Goal: Task Accomplishment & Management: Manage account settings

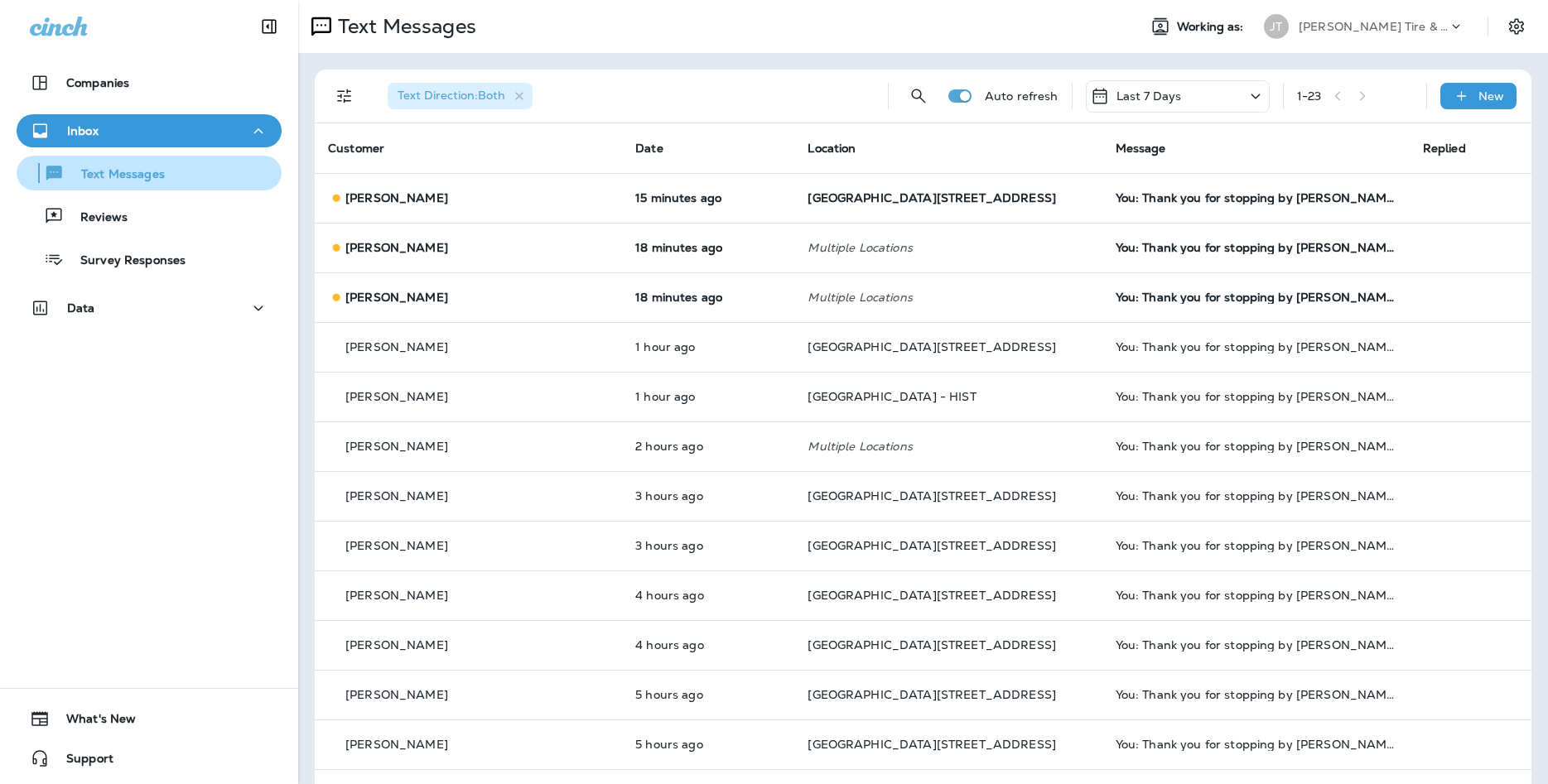
click at [211, 180] on div "Text Messages" at bounding box center [149, 172] width 252 height 25
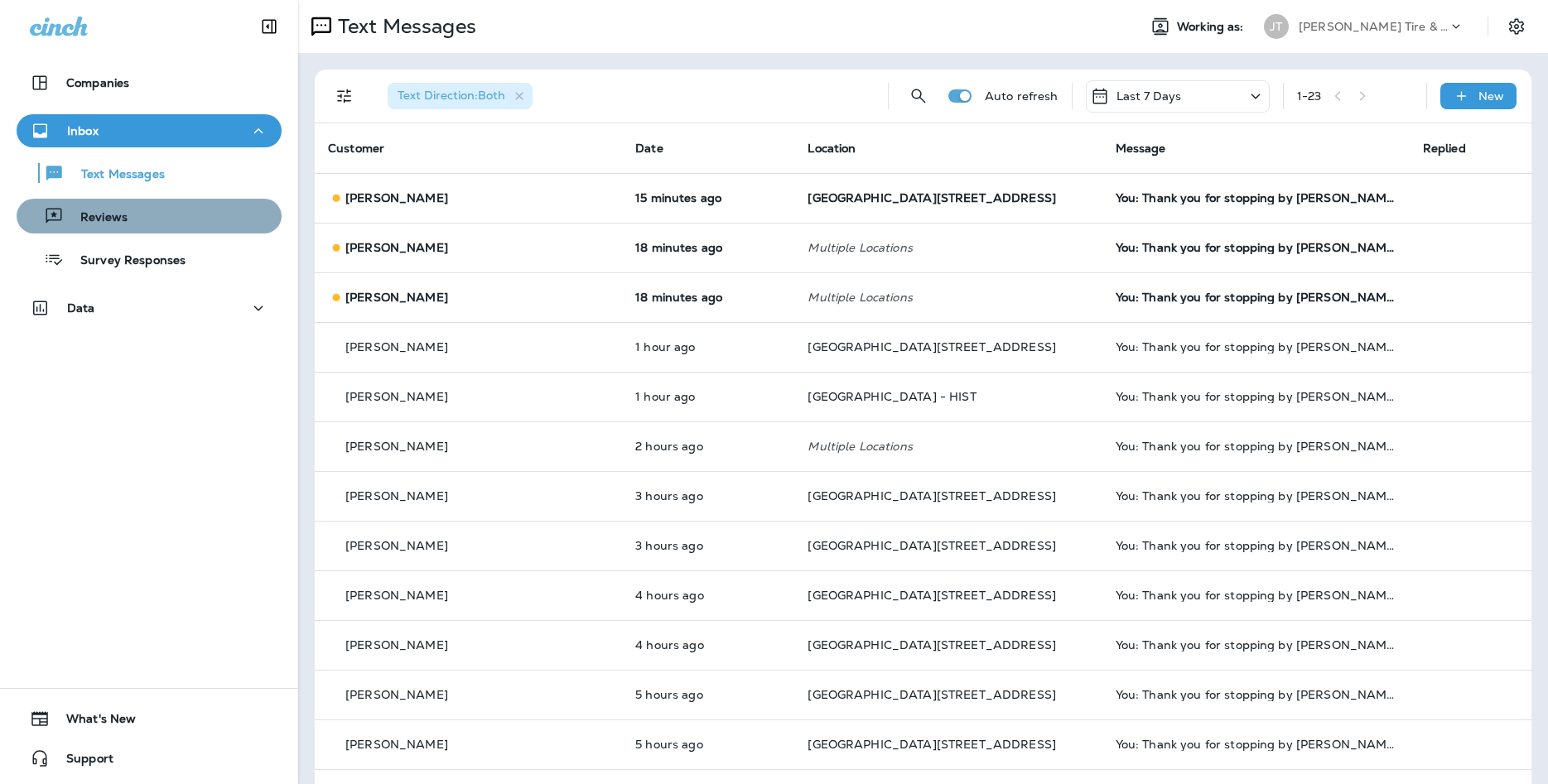
click at [132, 222] on div "Reviews" at bounding box center [149, 215] width 252 height 25
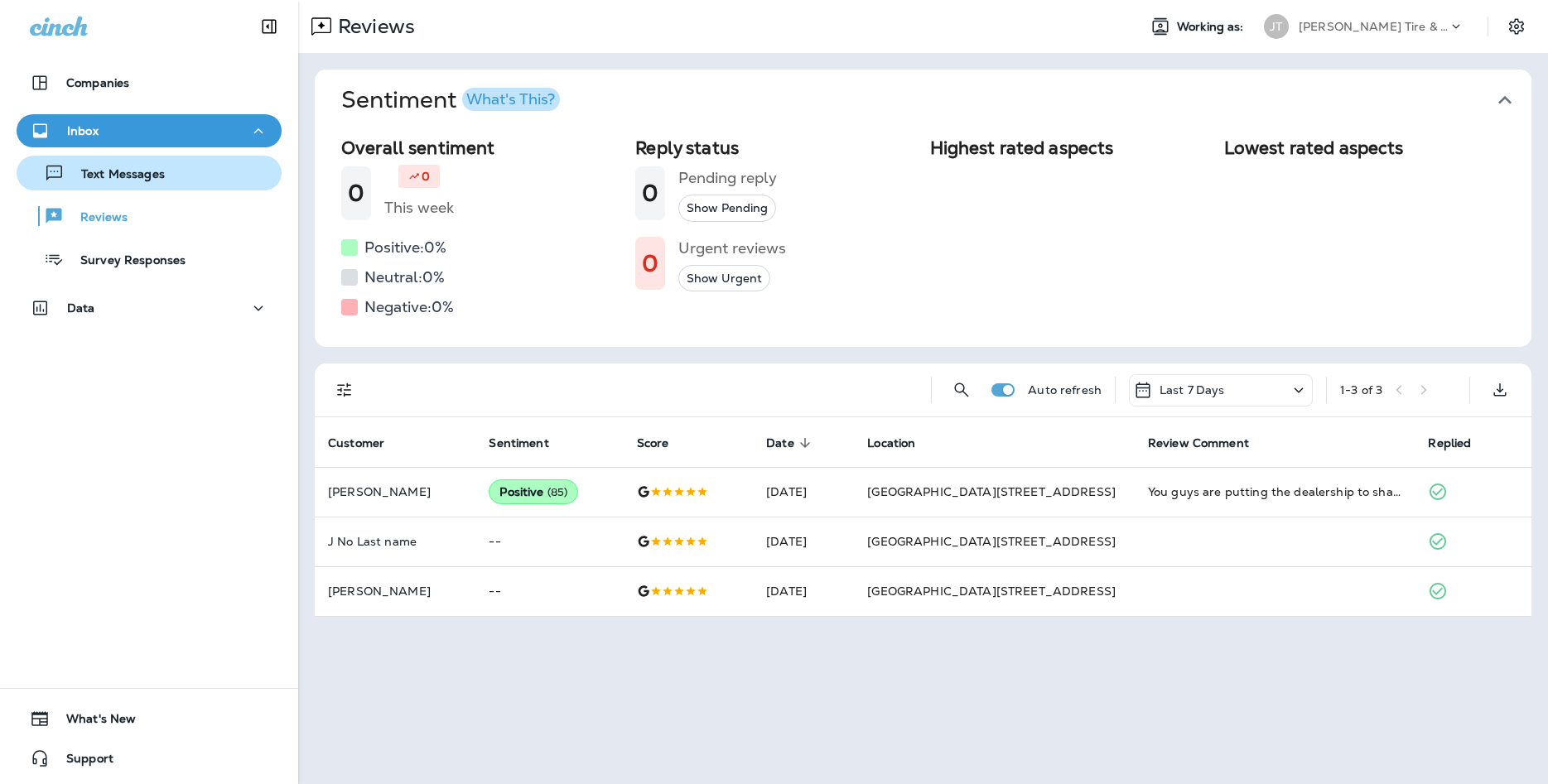
click at [143, 182] on p "Text Messages" at bounding box center [115, 175] width 100 height 16
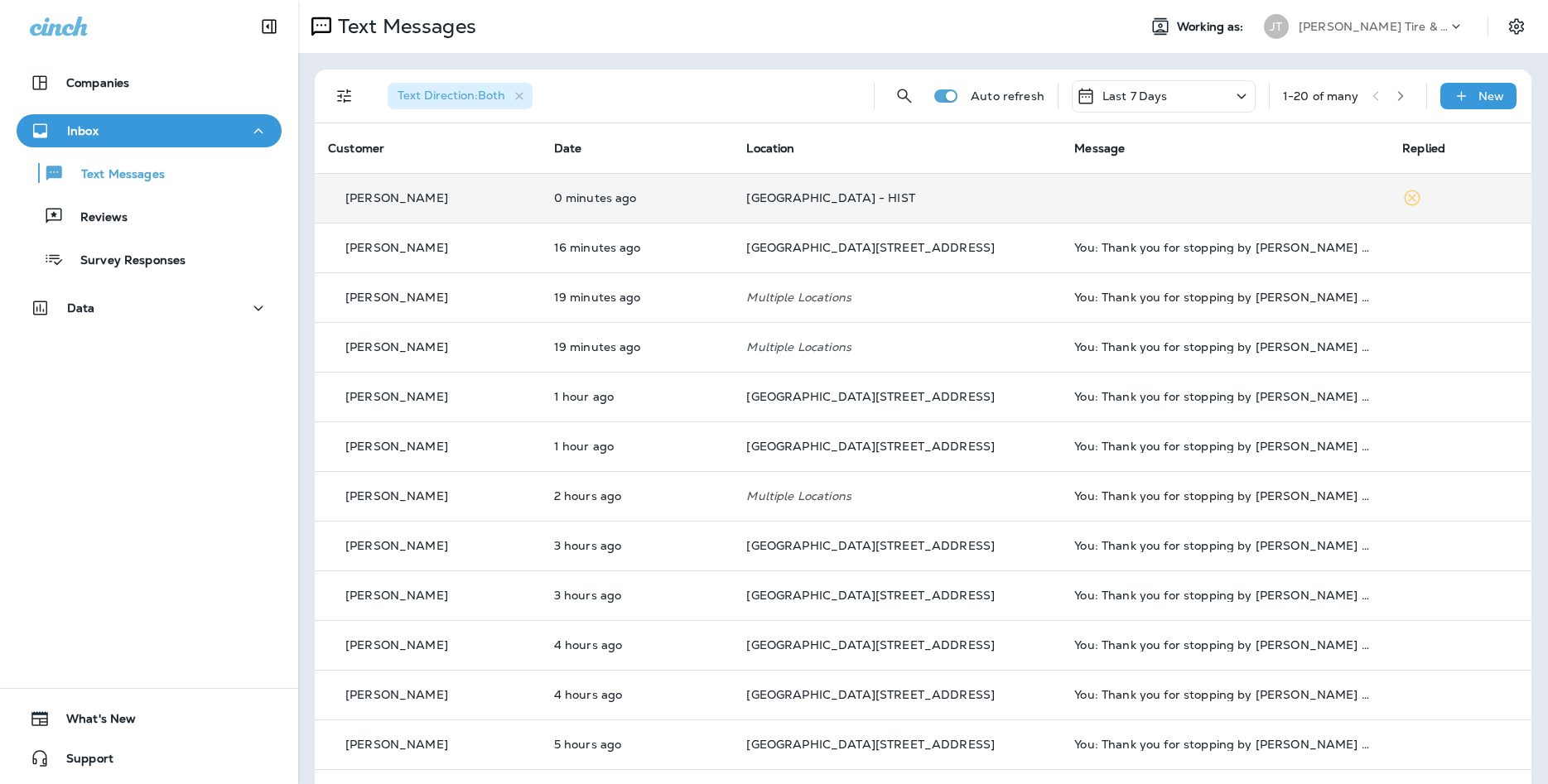
click at [509, 210] on td "[PERSON_NAME]" at bounding box center [428, 197] width 226 height 50
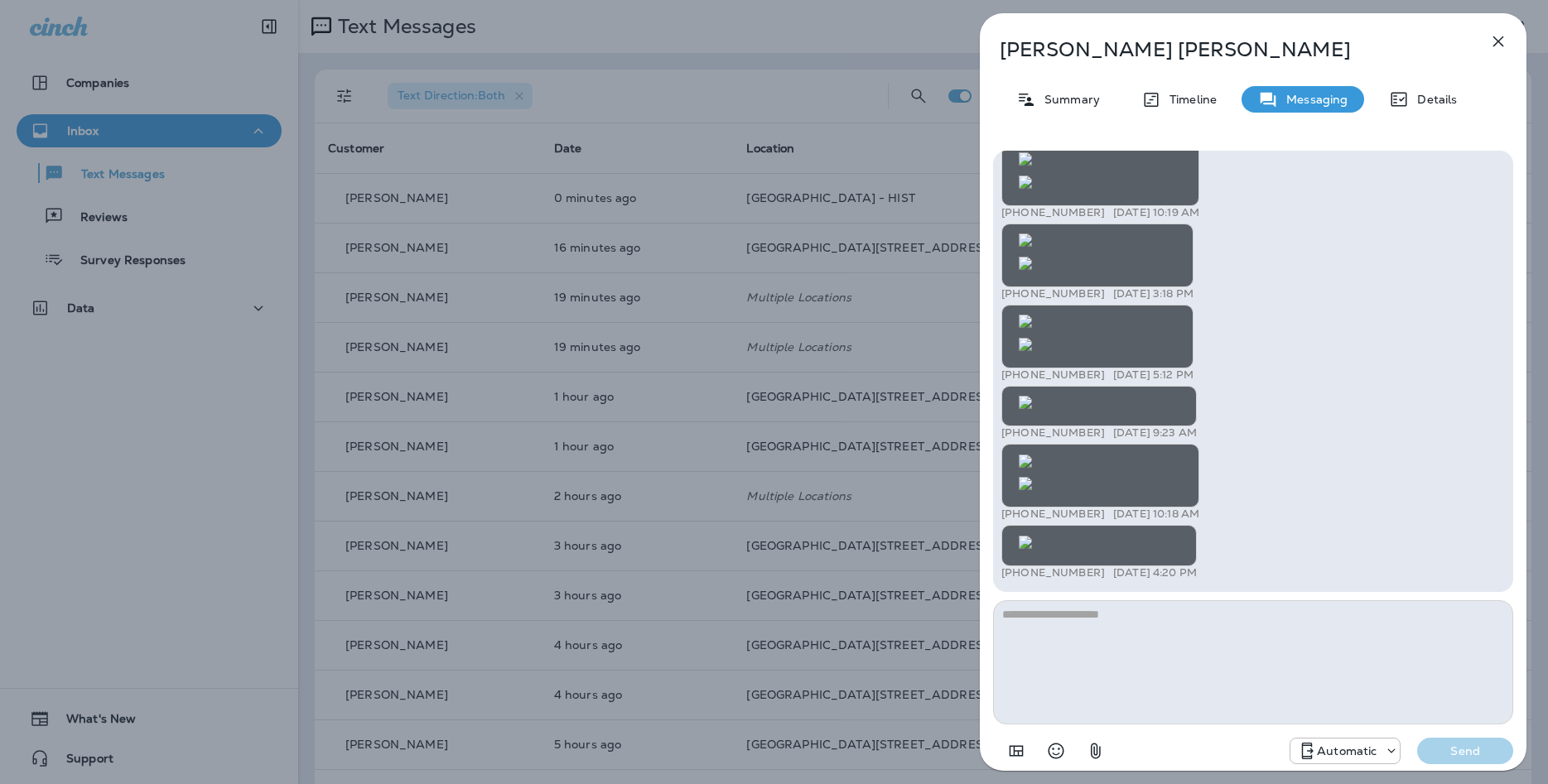
click at [331, 282] on div "[PERSON_NAME] Summary Timeline Messaging Details +1 (402) 707-2852 [DATE] 5:45 …" at bounding box center [774, 392] width 1548 height 784
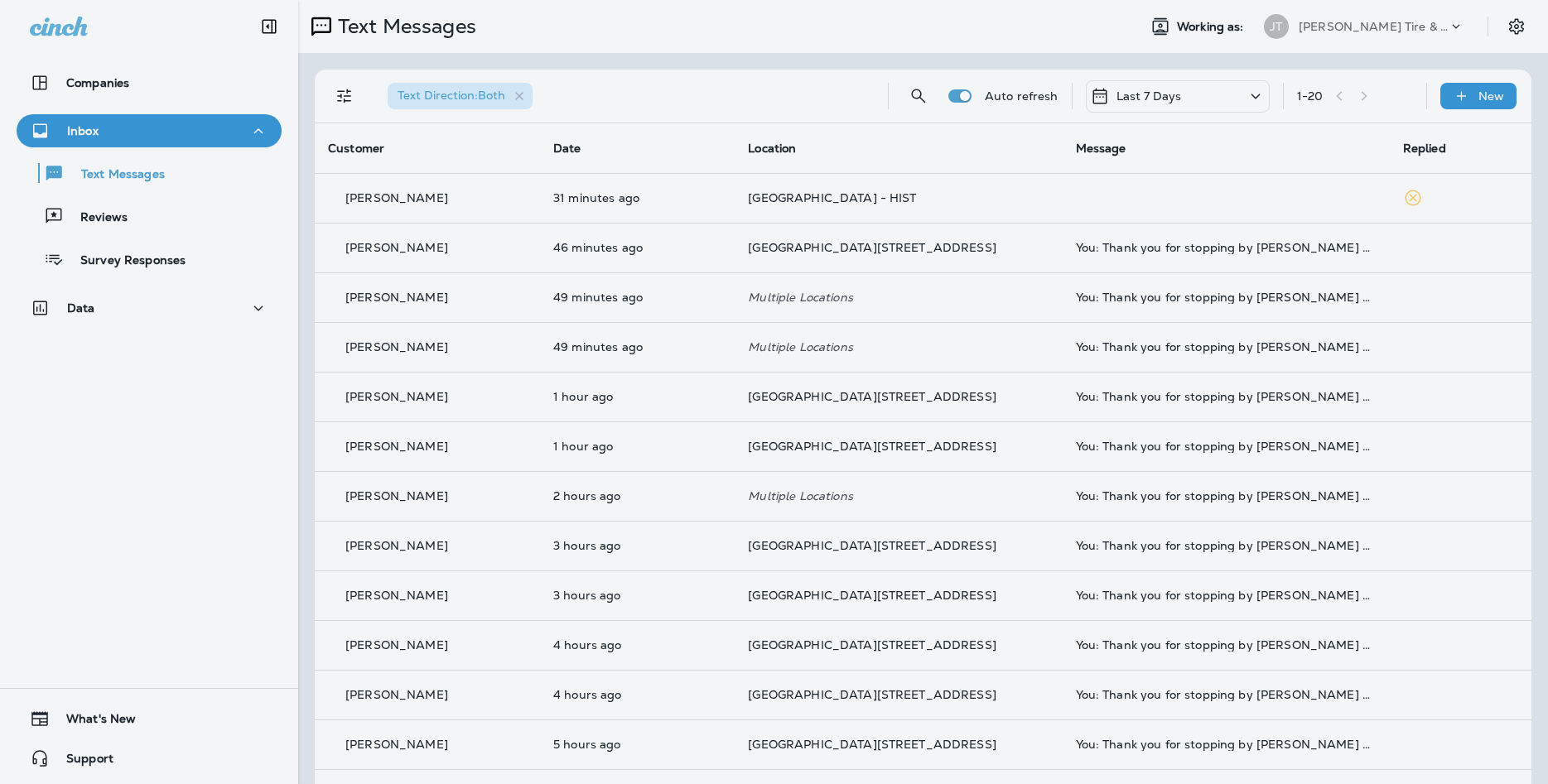
click at [223, 234] on div at bounding box center [861, 392] width 1548 height 784
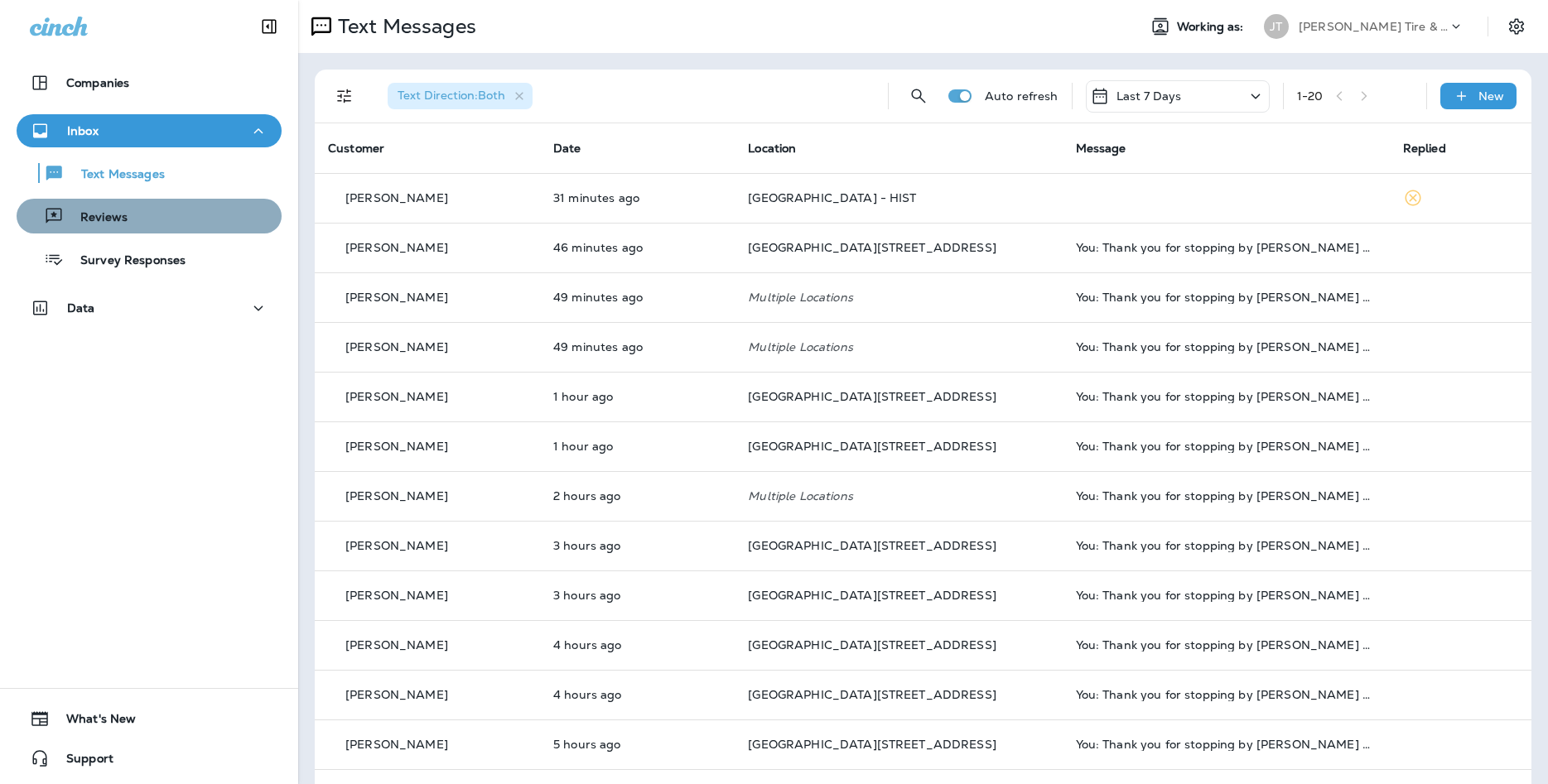
click at [189, 218] on div "Reviews" at bounding box center [149, 215] width 252 height 25
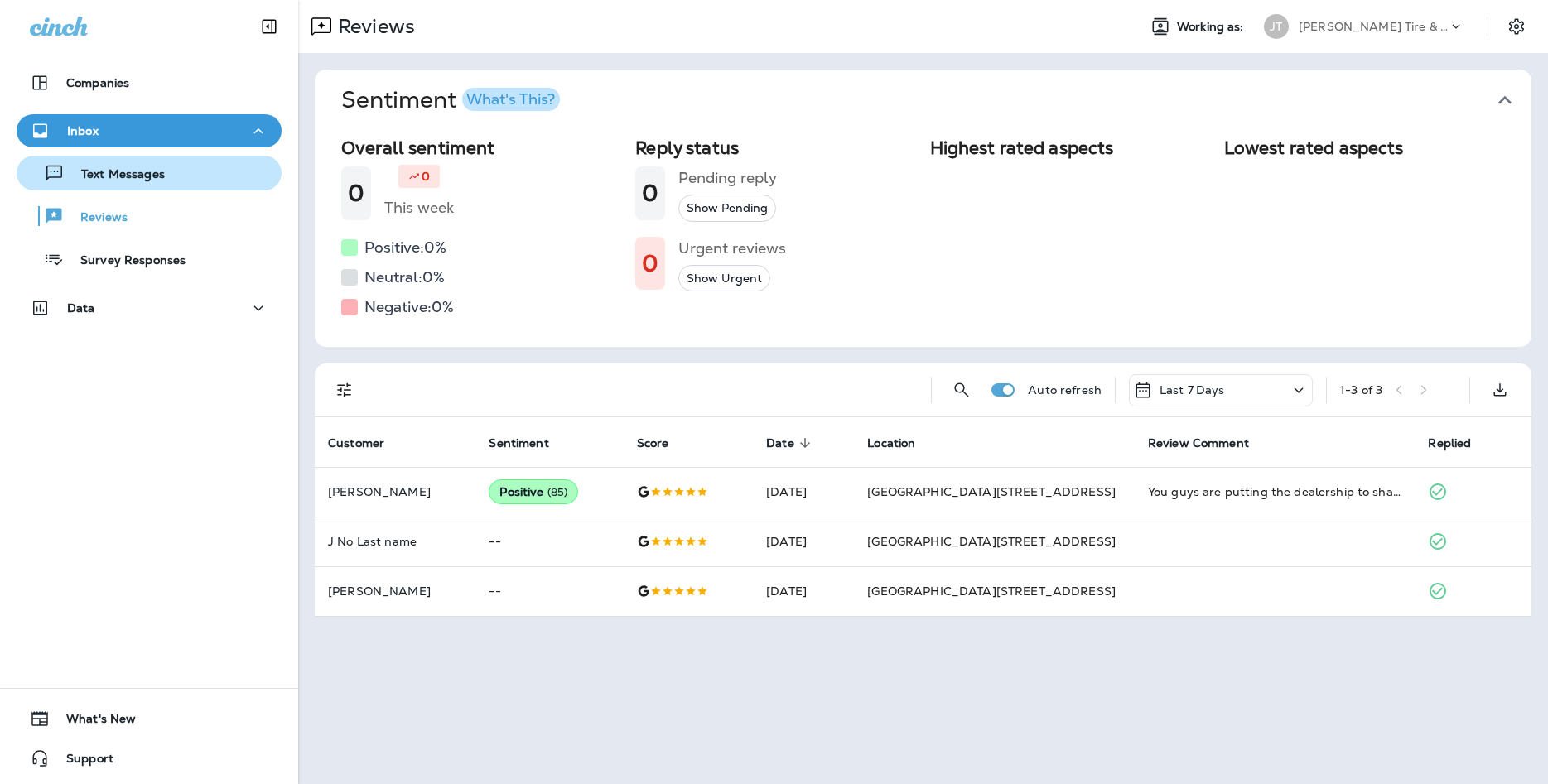
click at [187, 189] on button "Text Messages" at bounding box center [149, 172] width 265 height 34
